Goal: Navigation & Orientation: Find specific page/section

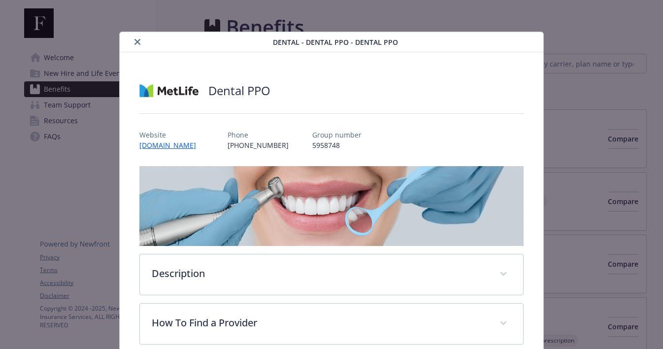
click at [139, 41] on icon "close" at bounding box center [138, 42] width 6 height 6
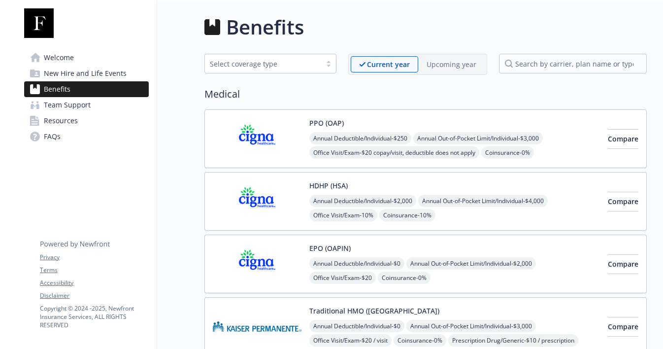
click at [67, 53] on span "Welcome" at bounding box center [59, 58] width 30 height 16
